Goal: Check status: Check status

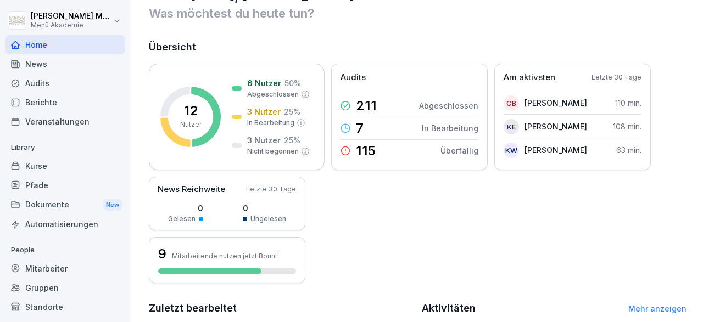
scroll to position [64, 0]
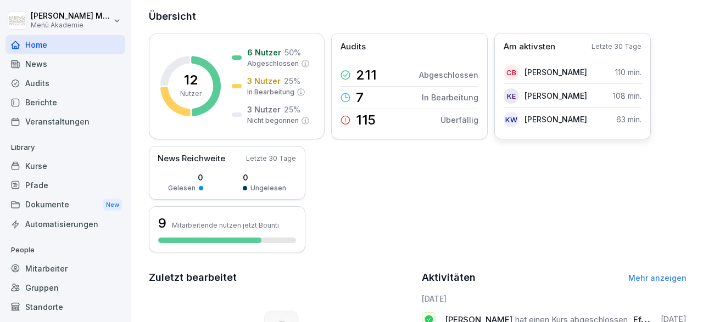
click at [585, 118] on p "[PERSON_NAME]" at bounding box center [555, 120] width 63 height 12
click at [553, 119] on p "[PERSON_NAME]" at bounding box center [555, 120] width 63 height 12
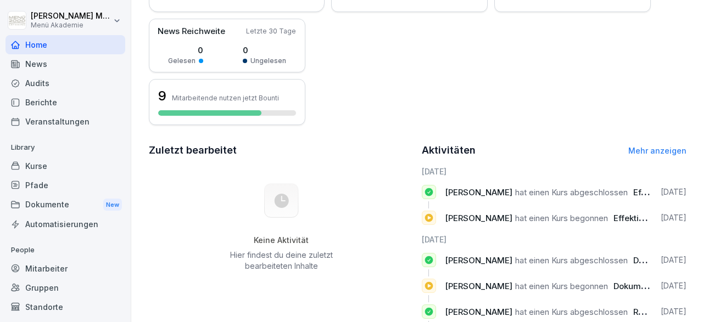
scroll to position [255, 0]
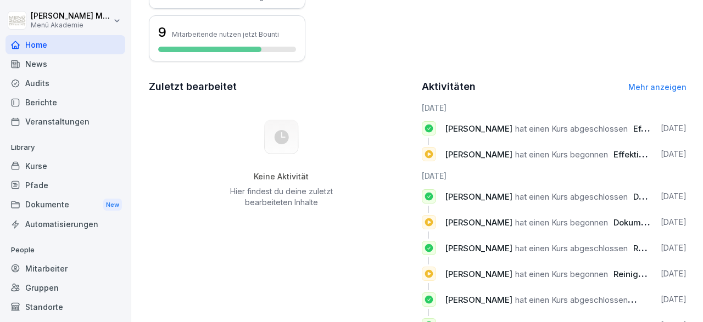
click at [487, 131] on span "[PERSON_NAME]" at bounding box center [479, 129] width 68 height 10
click at [209, 35] on p "Mitarbeitende nutzen jetzt Bounti" at bounding box center [225, 34] width 107 height 8
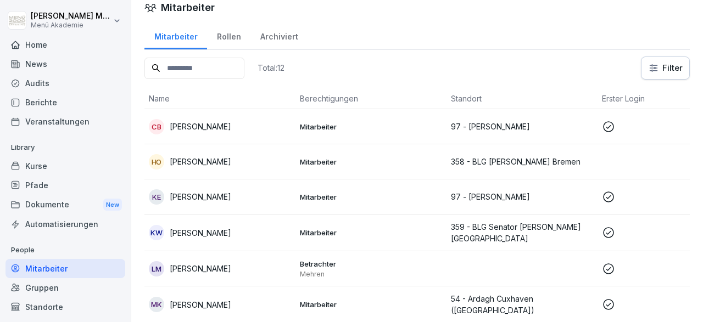
click at [231, 122] on p "[PERSON_NAME]" at bounding box center [200, 127] width 61 height 12
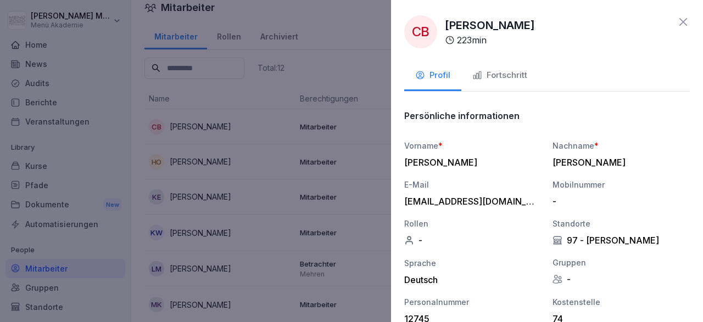
click at [515, 74] on div "Fortschritt" at bounding box center [499, 75] width 55 height 13
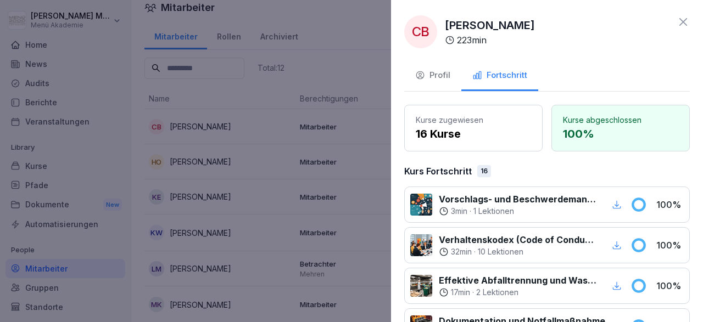
click at [691, 27] on div "CB [PERSON_NAME] 223 min Profil Fortschritt Kurse zugewiesen 16 Kurse Kurse abg…" at bounding box center [547, 161] width 312 height 322
click at [684, 24] on icon at bounding box center [683, 22] width 8 height 8
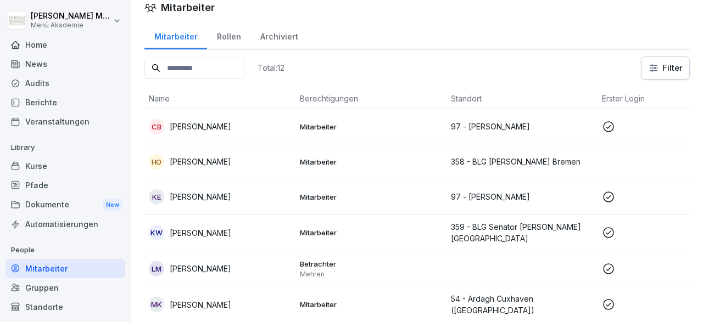
click at [266, 173] on td "HO [PERSON_NAME]" at bounding box center [219, 161] width 151 height 35
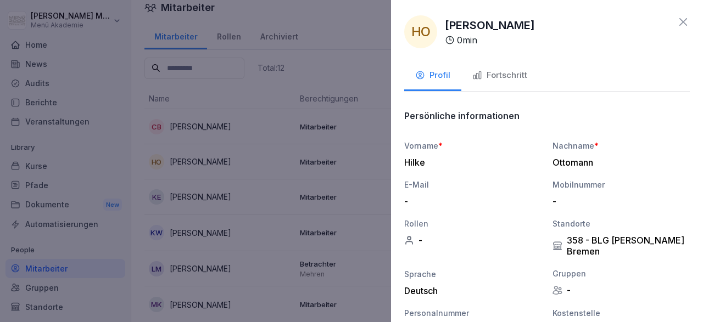
click at [684, 21] on icon at bounding box center [682, 21] width 13 height 13
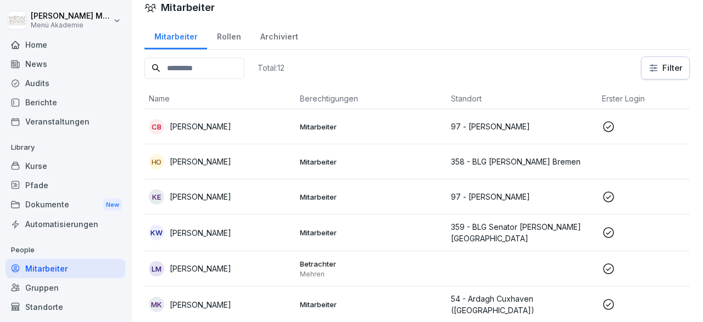
click at [244, 232] on div "KW [PERSON_NAME]" at bounding box center [220, 232] width 142 height 15
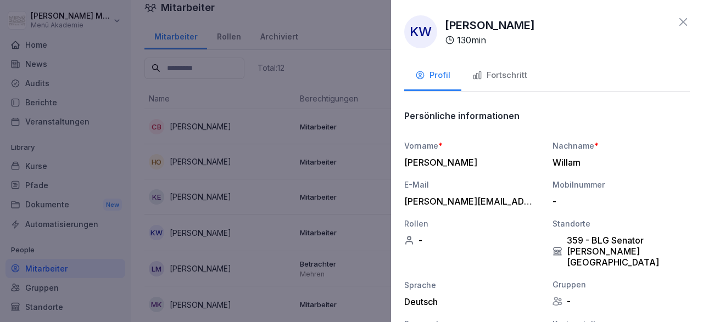
click at [517, 78] on div "Fortschritt" at bounding box center [499, 75] width 55 height 13
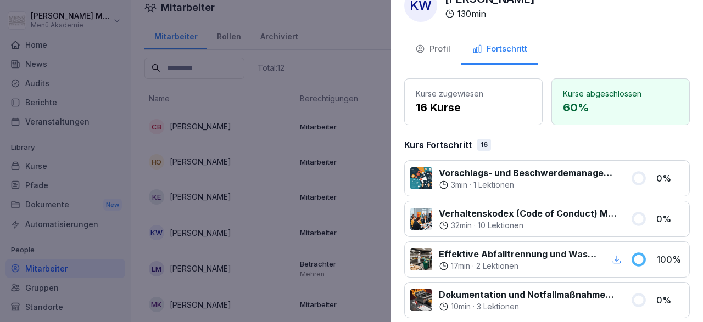
scroll to position [0, 0]
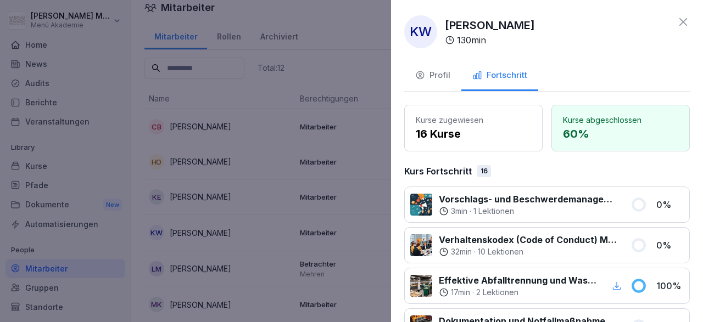
click at [680, 24] on icon at bounding box center [682, 21] width 13 height 13
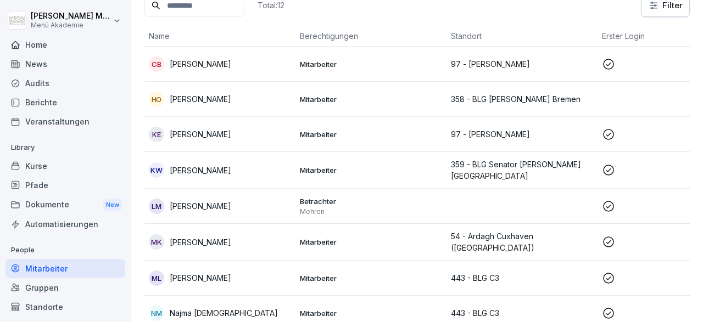
scroll to position [75, 0]
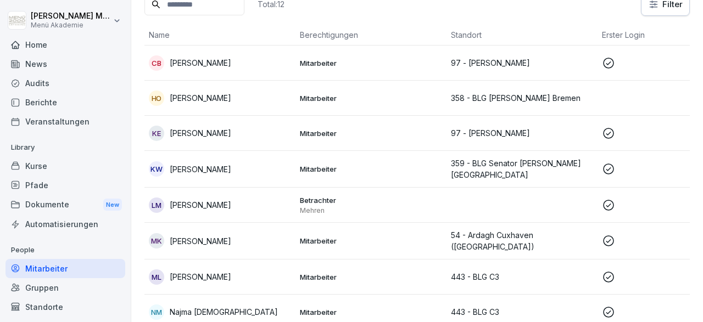
click at [189, 273] on p "[PERSON_NAME]" at bounding box center [200, 277] width 61 height 12
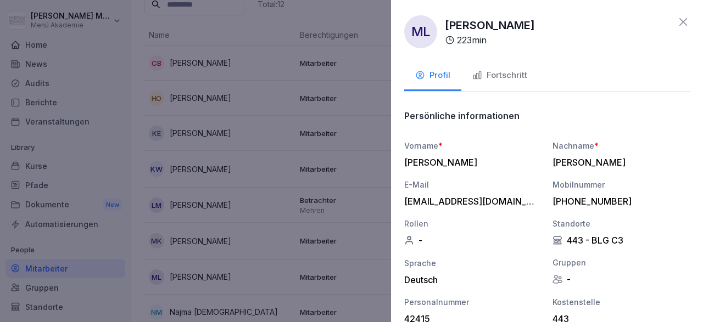
click at [510, 75] on div "Fortschritt" at bounding box center [499, 75] width 55 height 13
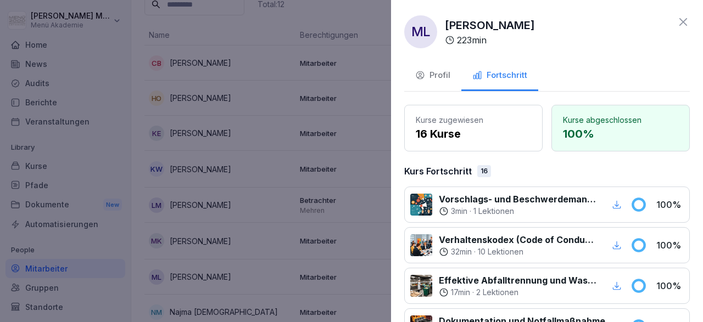
click at [685, 17] on icon at bounding box center [682, 21] width 13 height 13
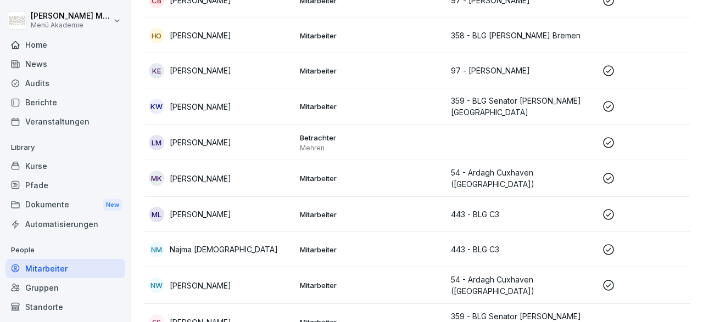
scroll to position [138, 0]
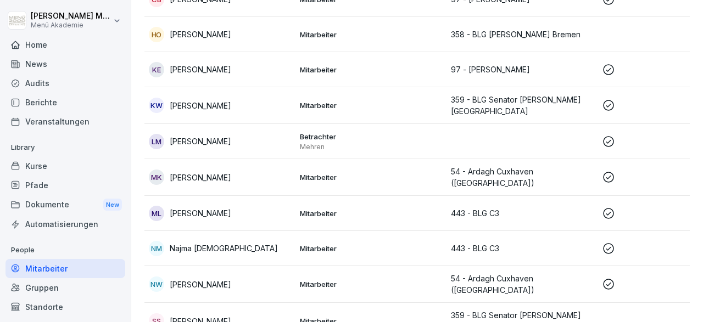
click at [198, 241] on div "NM Najma [DEMOGRAPHIC_DATA]" at bounding box center [220, 248] width 142 height 15
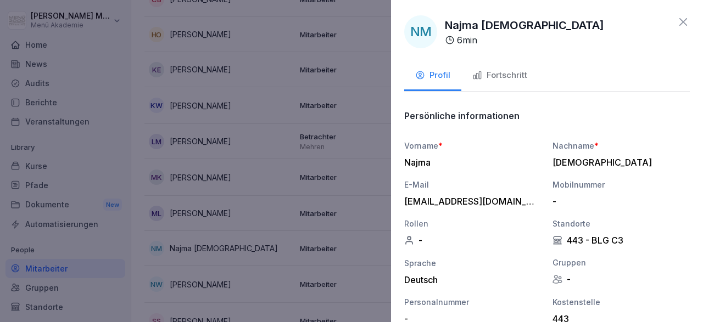
click at [505, 70] on div "Fortschritt" at bounding box center [499, 75] width 55 height 13
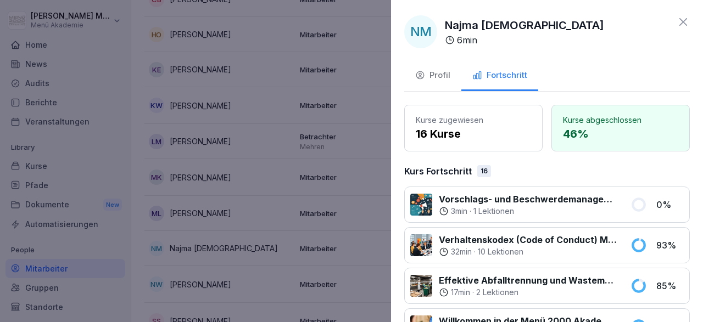
click at [687, 17] on icon at bounding box center [682, 21] width 13 height 13
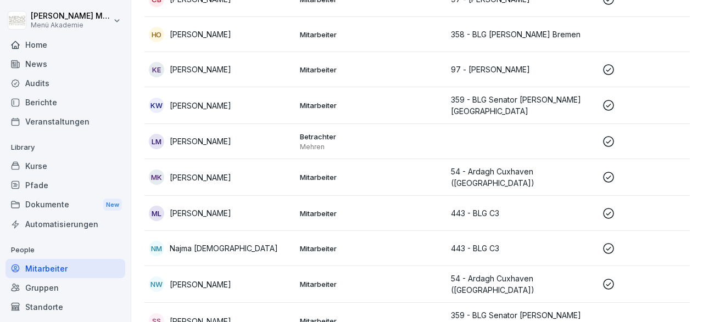
scroll to position [0, 0]
